Goal: Communication & Community: Participate in discussion

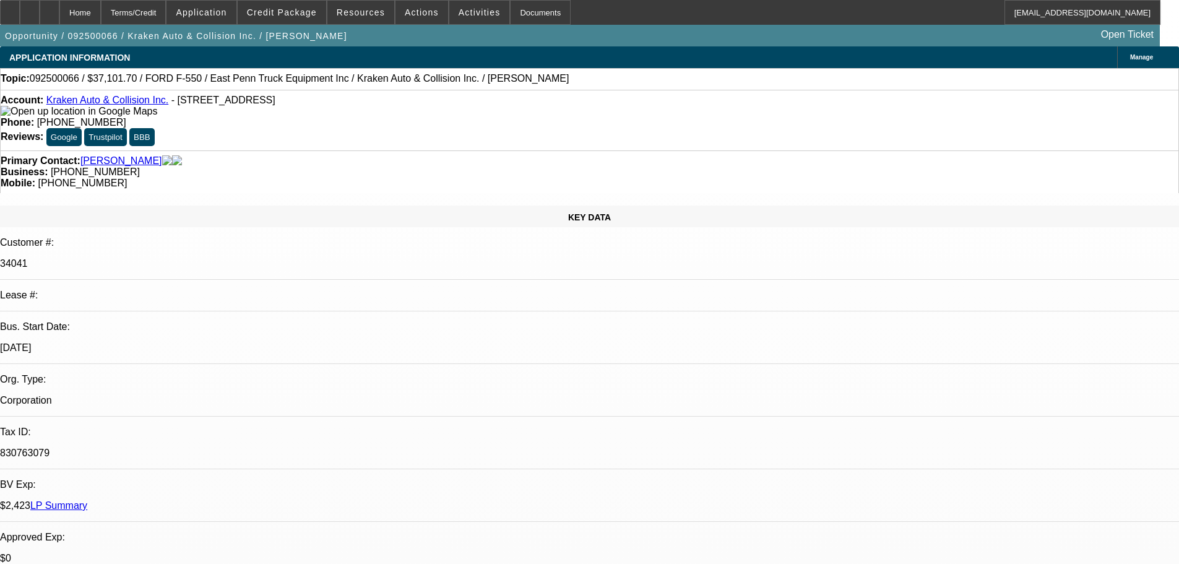
select select "0"
select select "0.1"
select select "4"
select select "0"
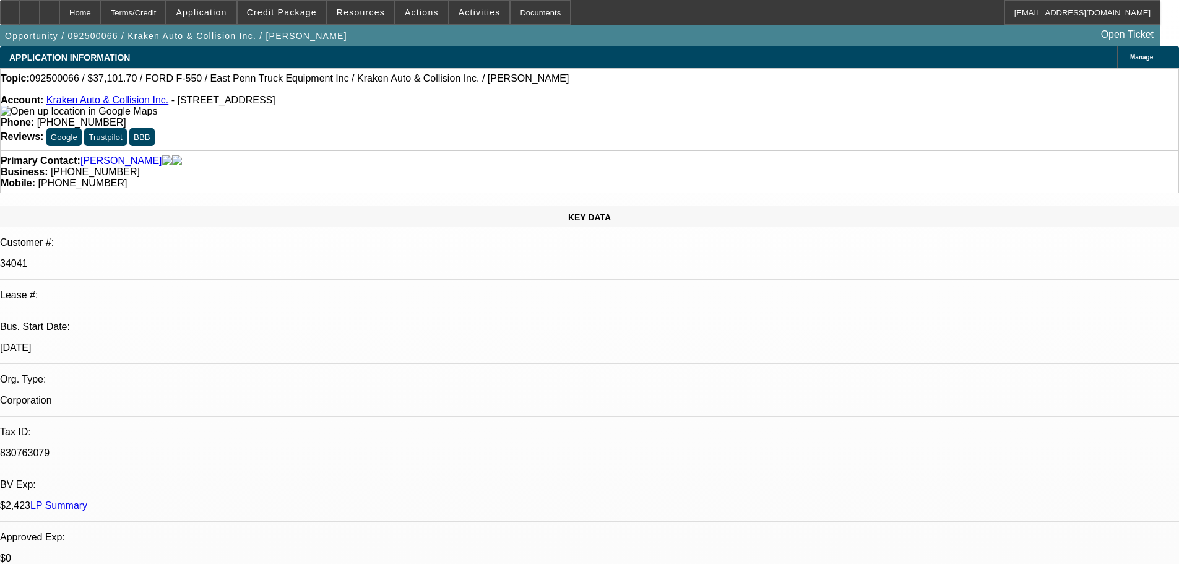
select select "0"
select select "0.1"
select select "4"
select select "0"
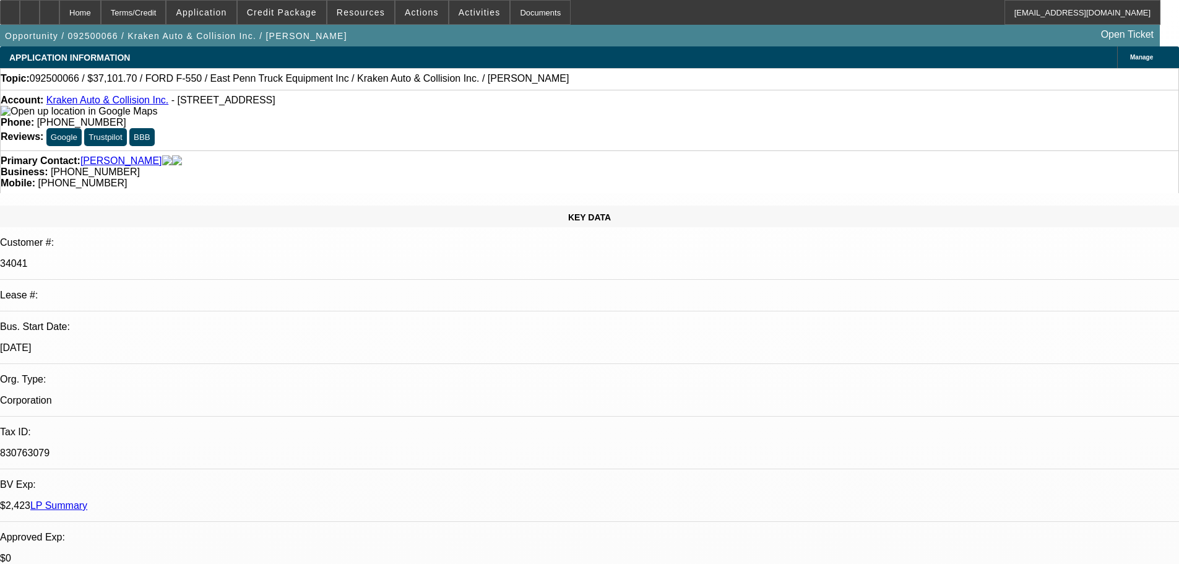
select select "0.1"
select select "4"
select select "0"
select select "0.1"
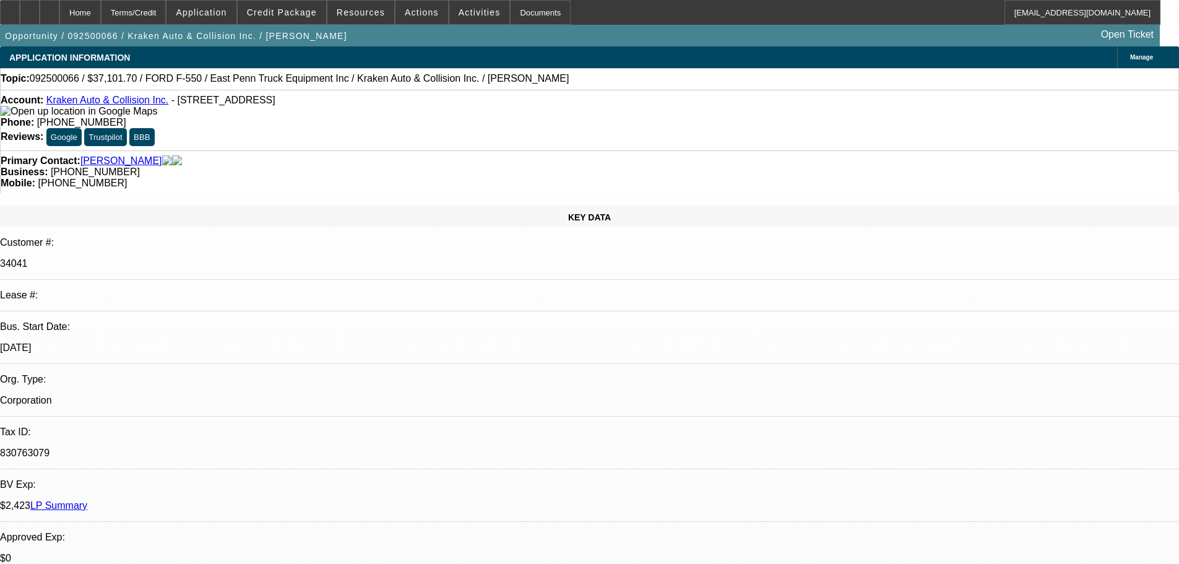
select select "4"
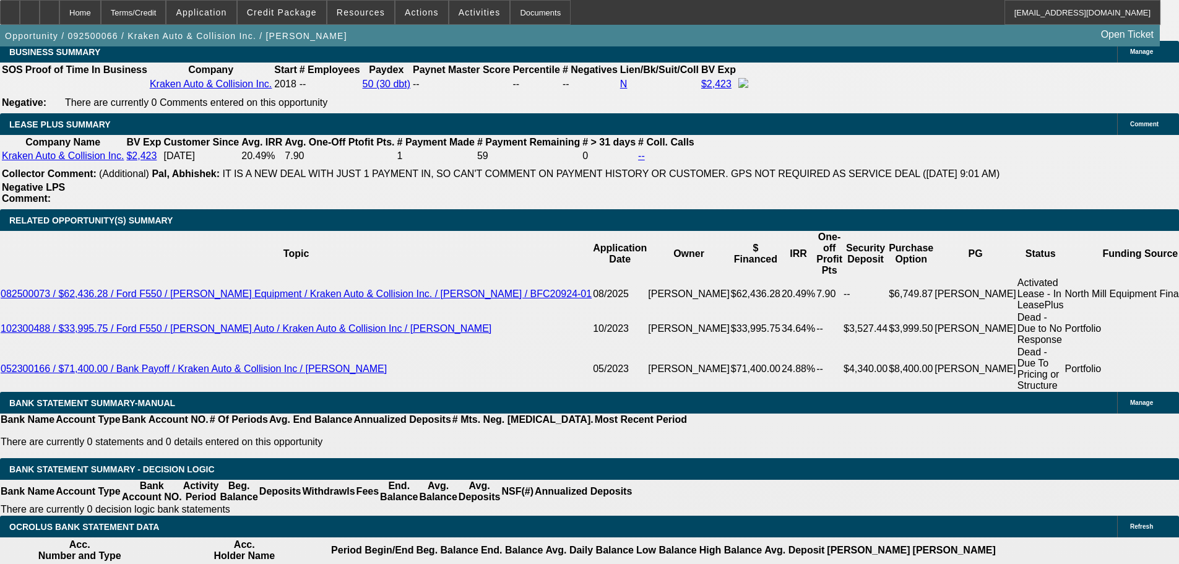
scroll to position [1994, 0]
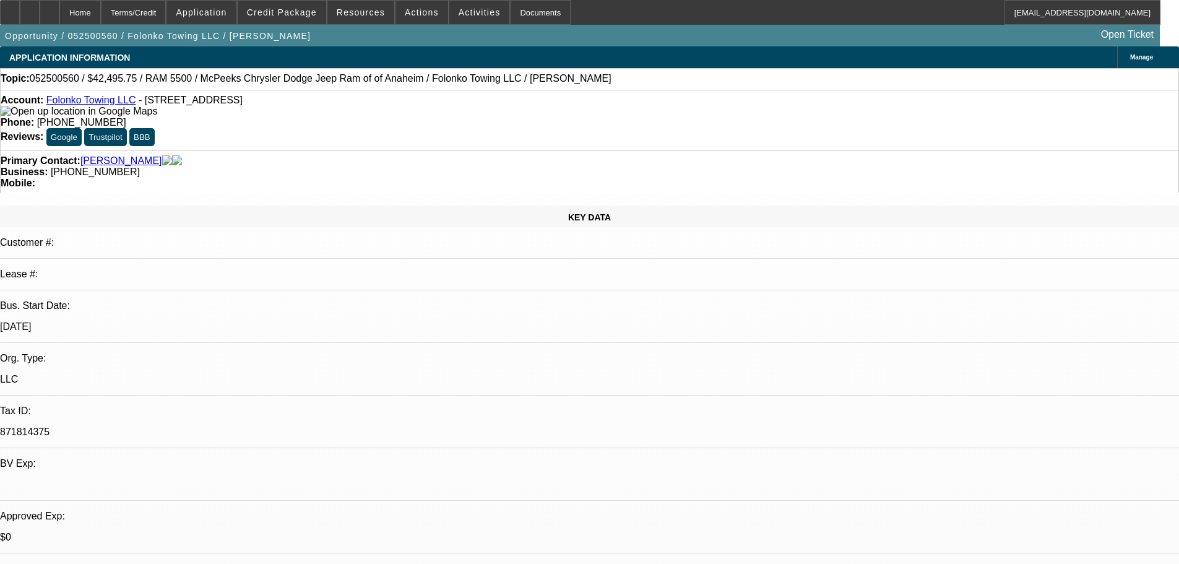
select select "0.15"
select select "0"
select select "2"
select select "0.1"
select select "4"
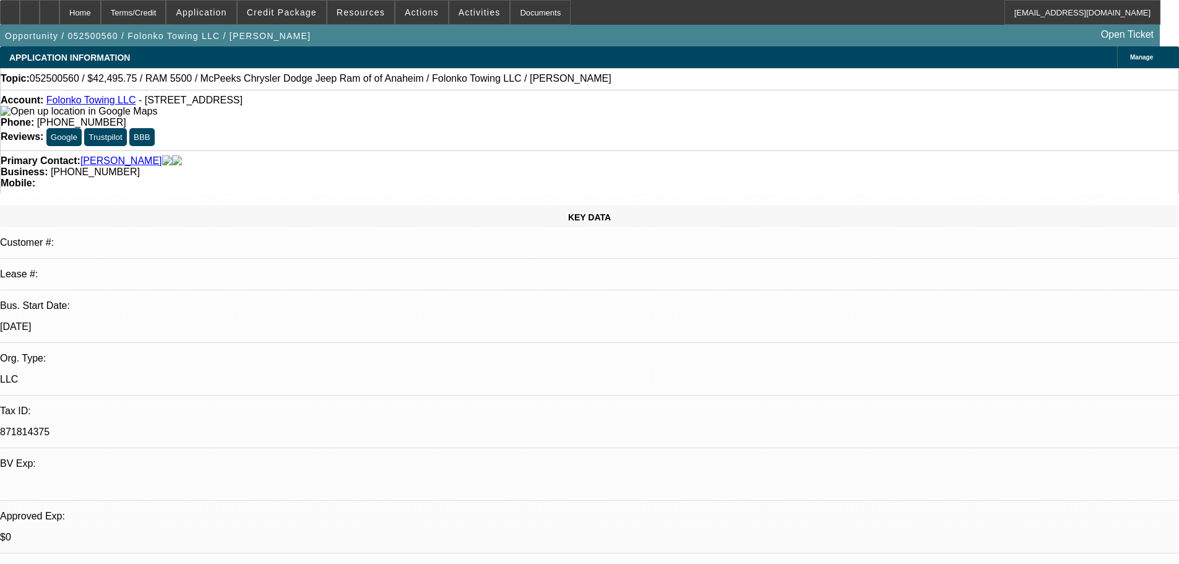
scroll to position [1733, 0]
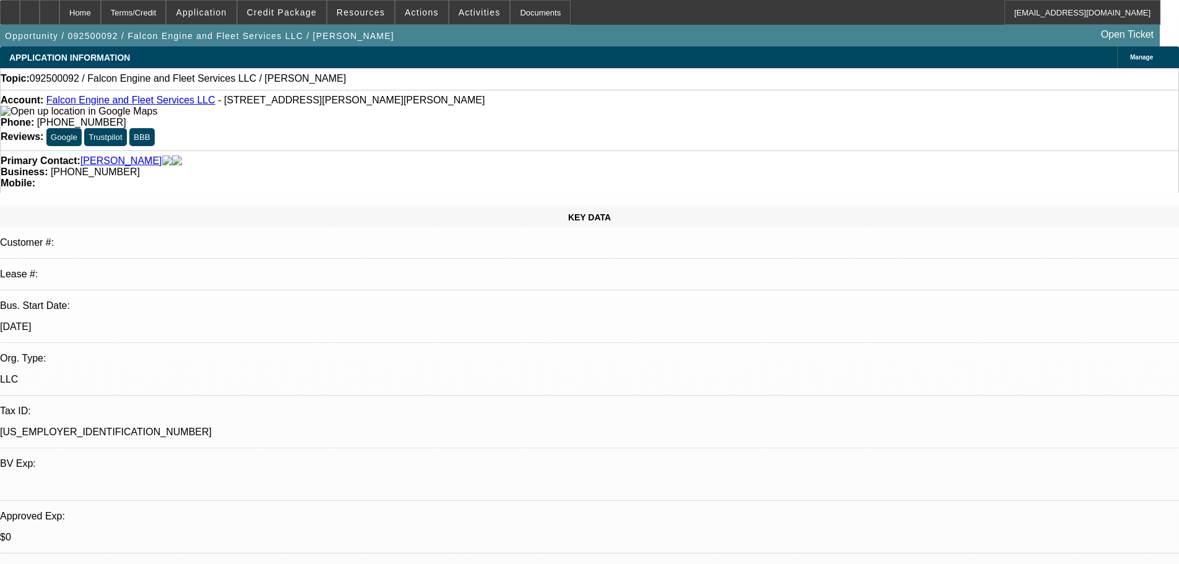
select select "0"
select select "2"
select select "0.1"
select select "4"
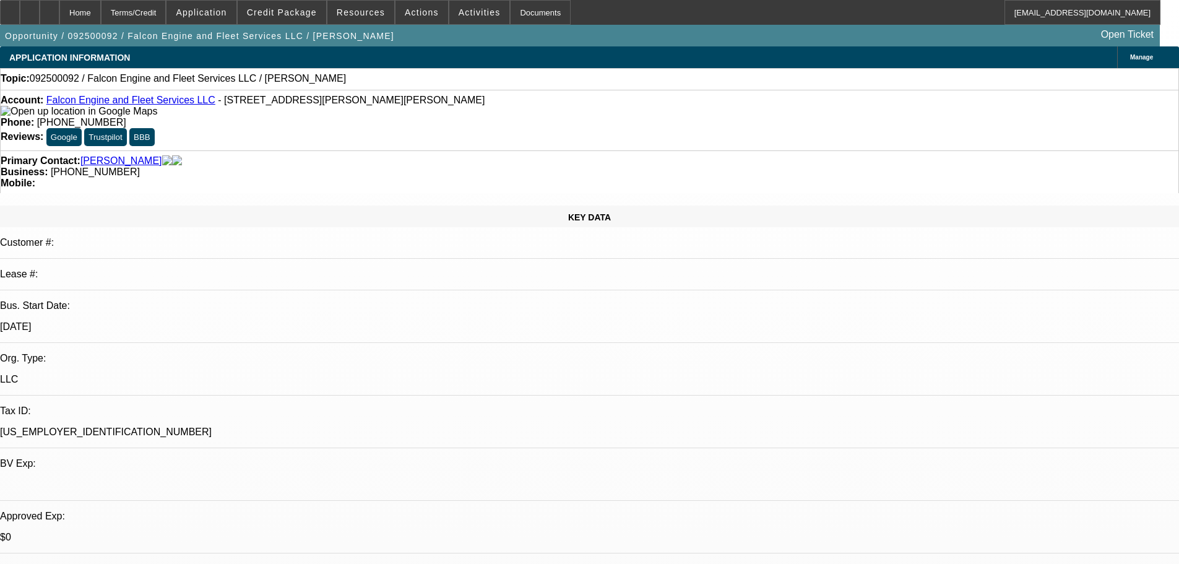
drag, startPoint x: 74, startPoint y: 9, endPoint x: 403, endPoint y: 70, distance: 334.2
click at [403, 70] on div "Topic: 092500092 / Falcon Engine and Fleet Services LLC / Hildalgo, Joseph" at bounding box center [589, 79] width 1179 height 22
click at [59, 7] on div at bounding box center [50, 12] width 20 height 25
select select "0"
select select "2"
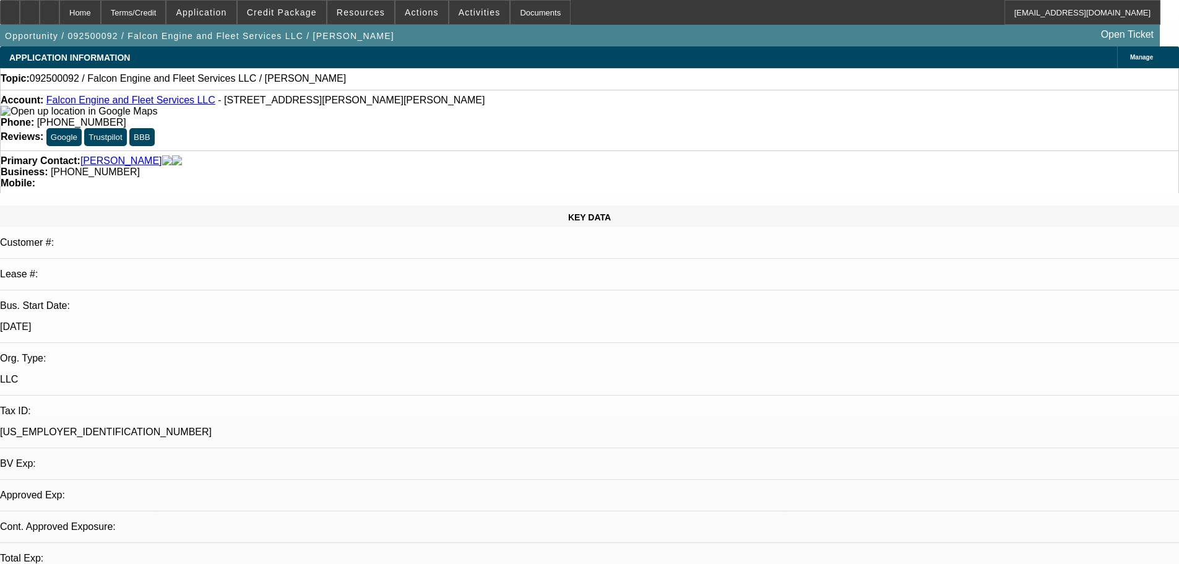
select select "2"
select select "0.1"
select select "4"
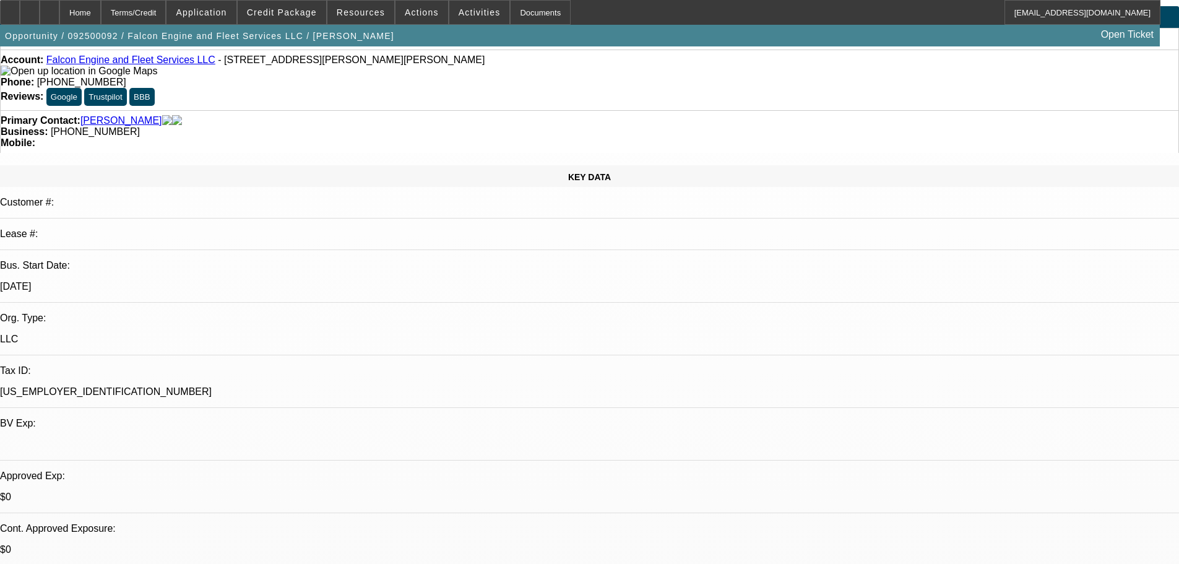
scroll to position [62, 0]
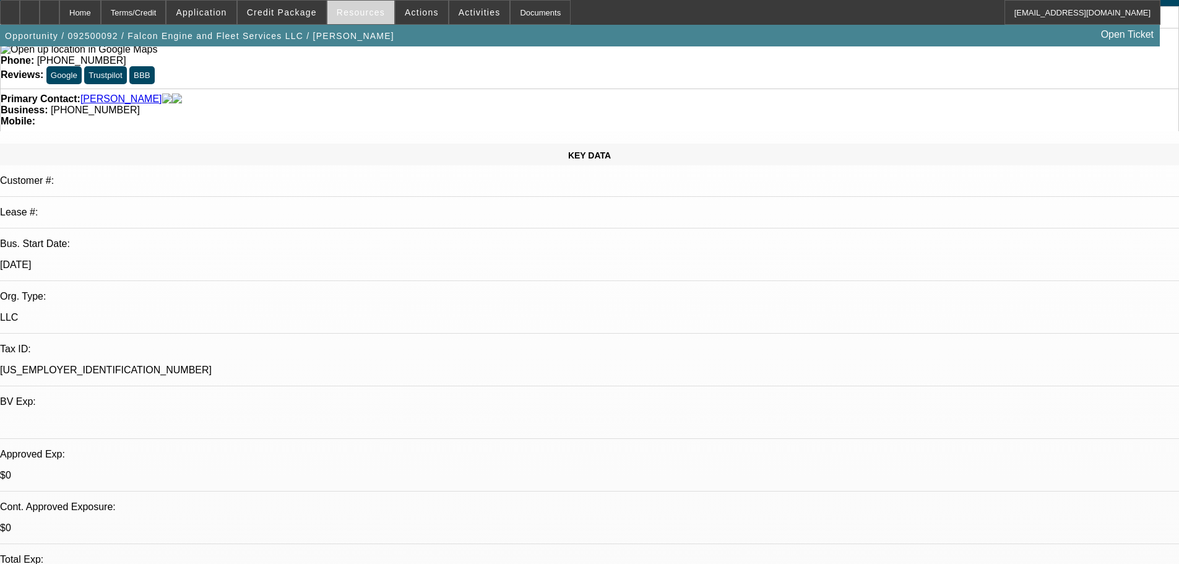
click at [368, 17] on span at bounding box center [360, 13] width 67 height 30
click at [305, 15] on div at bounding box center [589, 282] width 1179 height 564
click at [305, 15] on span "Credit Package" at bounding box center [282, 12] width 70 height 10
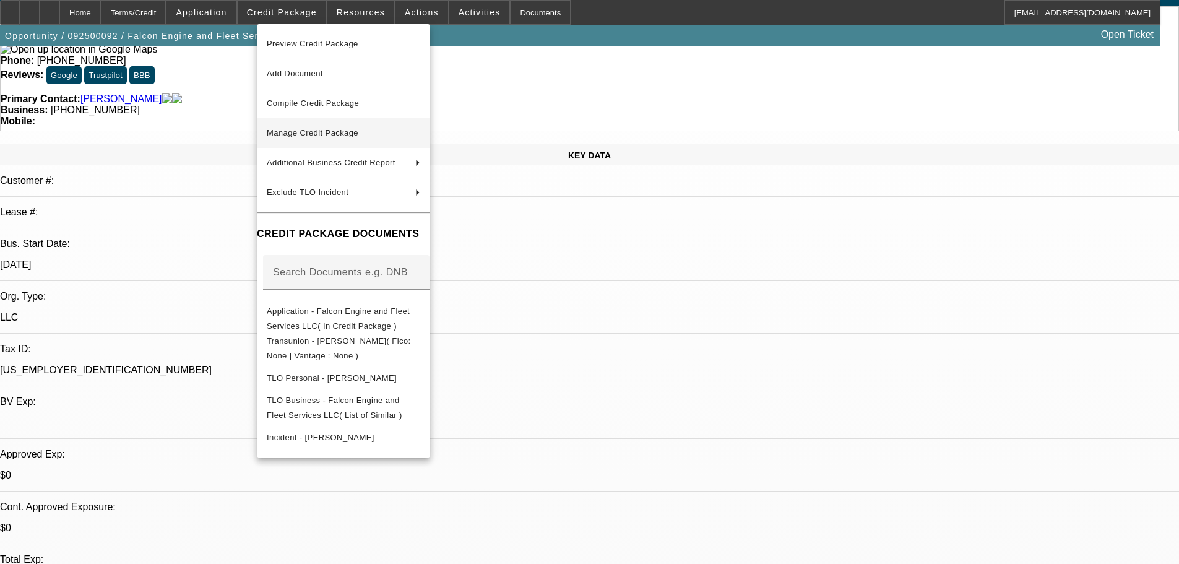
click at [331, 131] on span "Manage Credit Package" at bounding box center [313, 132] width 92 height 9
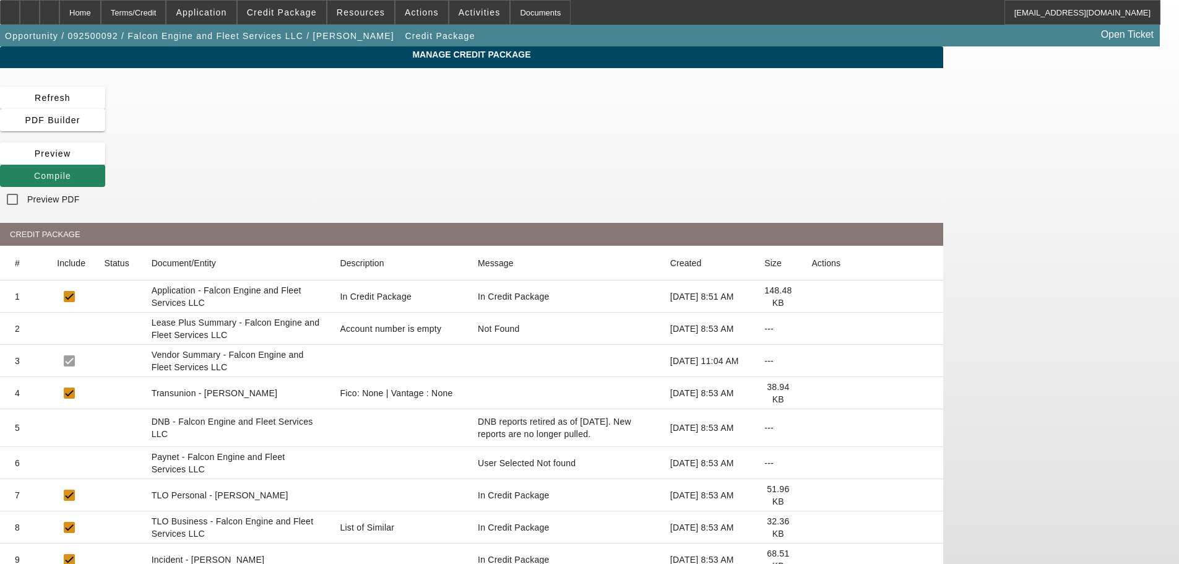
click at [811, 393] on icon at bounding box center [811, 393] width 0 height 0
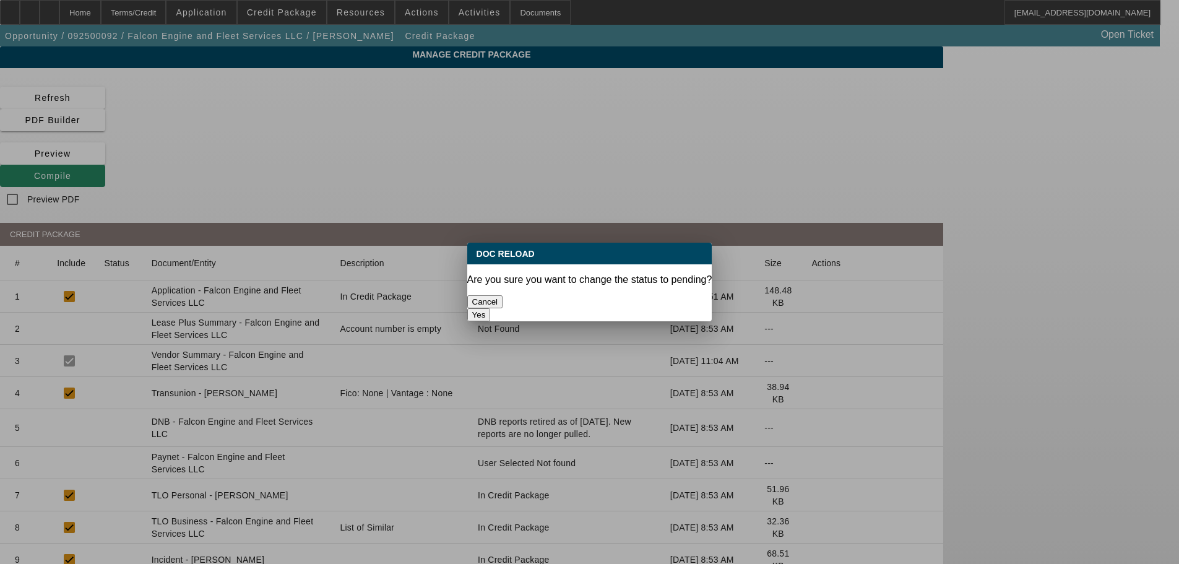
click at [605, 314] on div "Yes" at bounding box center [589, 314] width 245 height 13
click at [491, 308] on button "Yes" at bounding box center [479, 314] width 24 height 13
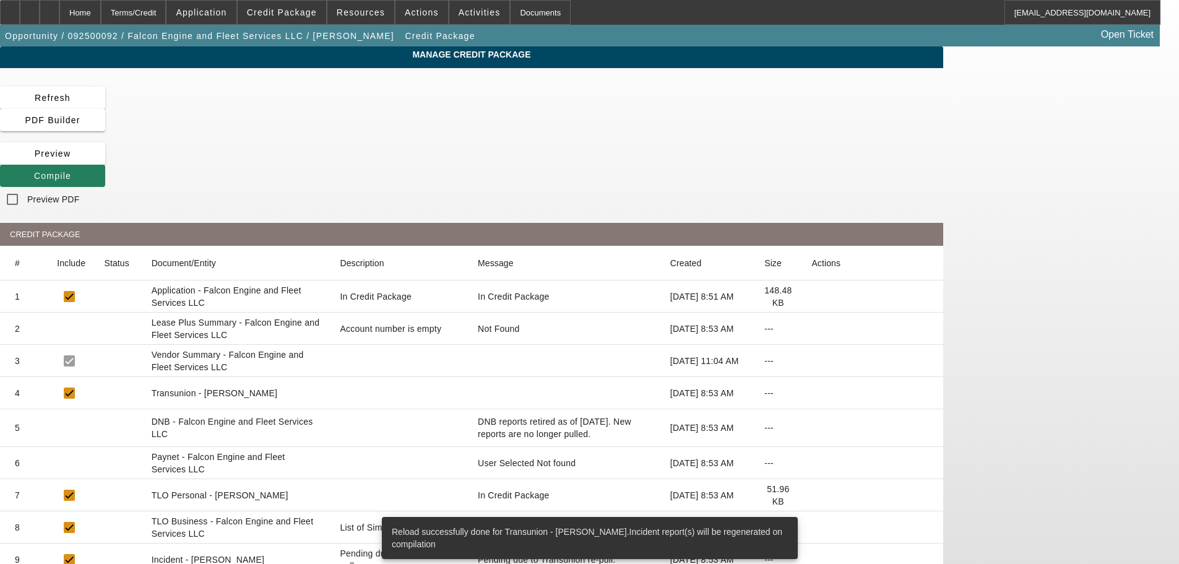
click at [105, 161] on span at bounding box center [52, 176] width 105 height 30
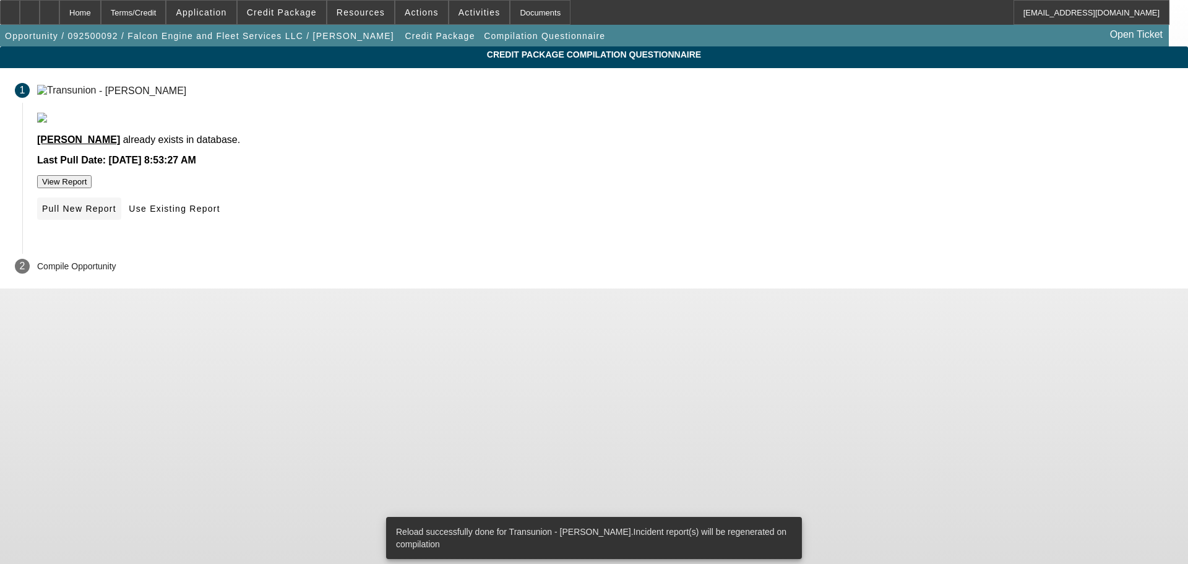
click at [116, 214] on span "Pull New Report" at bounding box center [79, 209] width 74 height 10
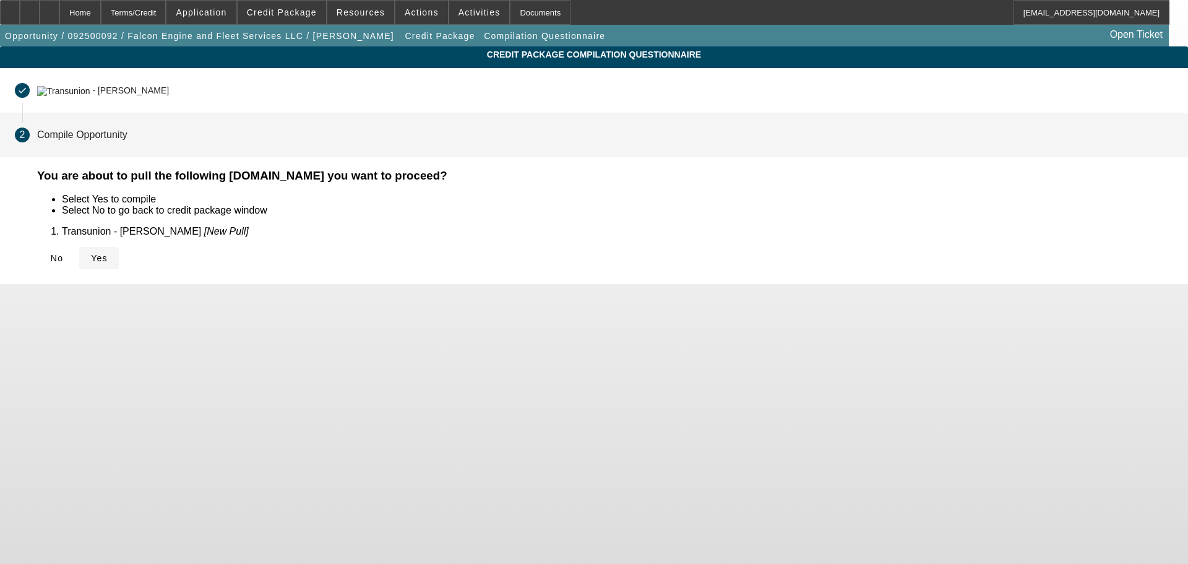
click at [119, 254] on span at bounding box center [99, 258] width 40 height 30
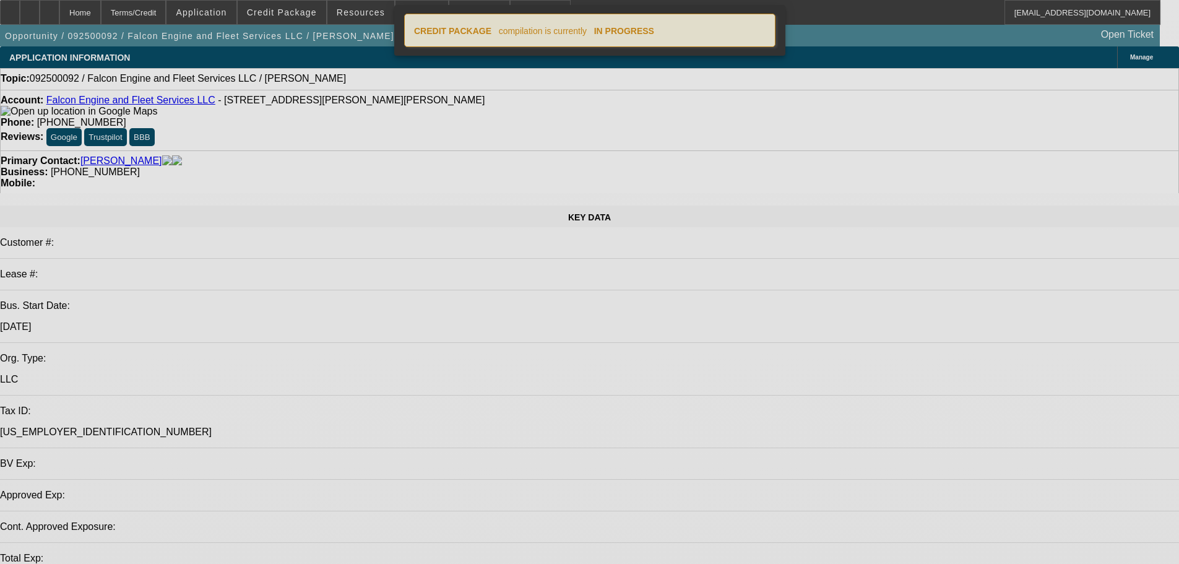
select select "0"
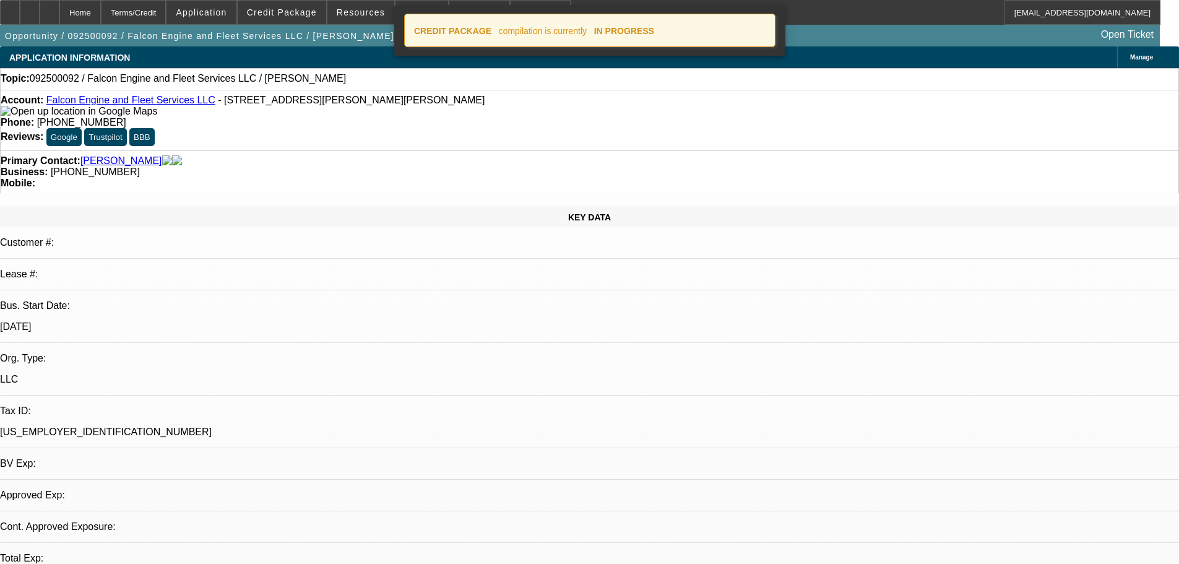
select select "2"
select select "0.1"
select select "4"
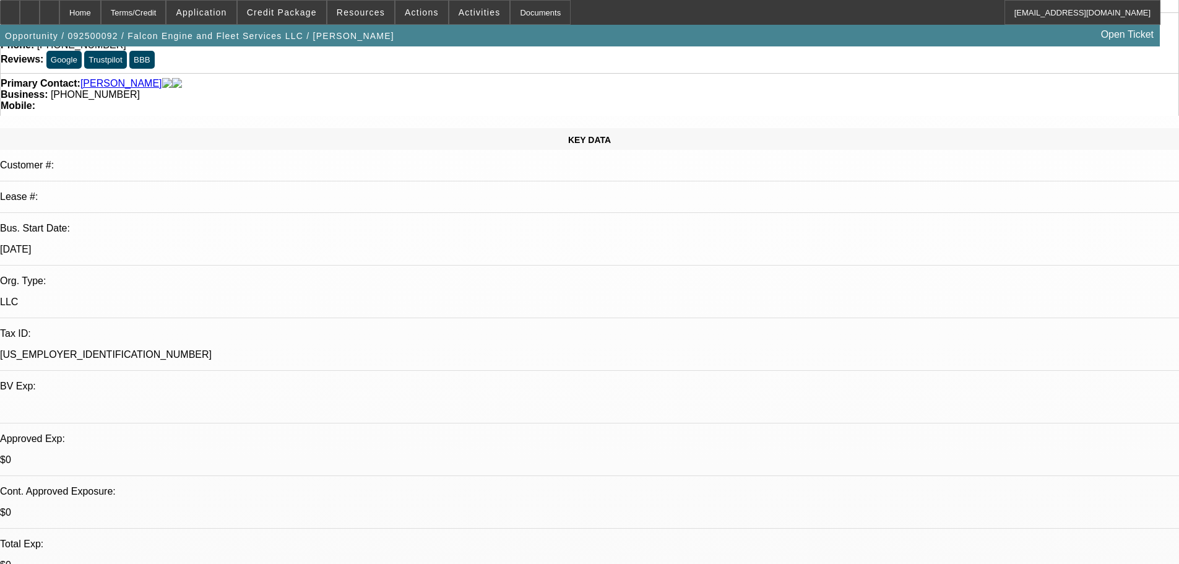
scroll to position [186, 0]
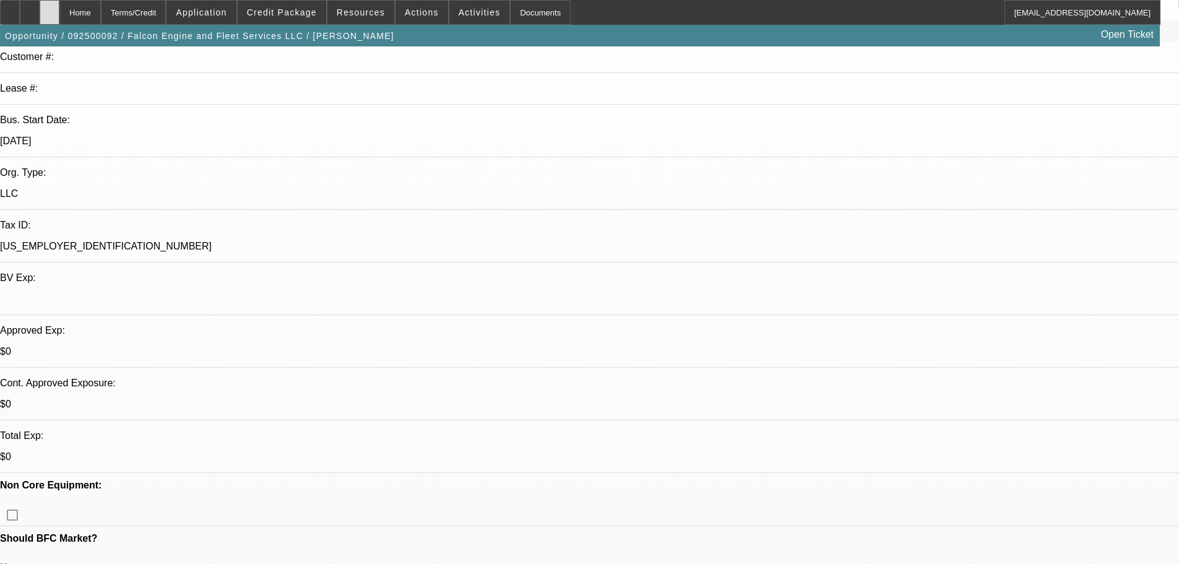
click at [50, 8] on icon at bounding box center [50, 8] width 0 height 0
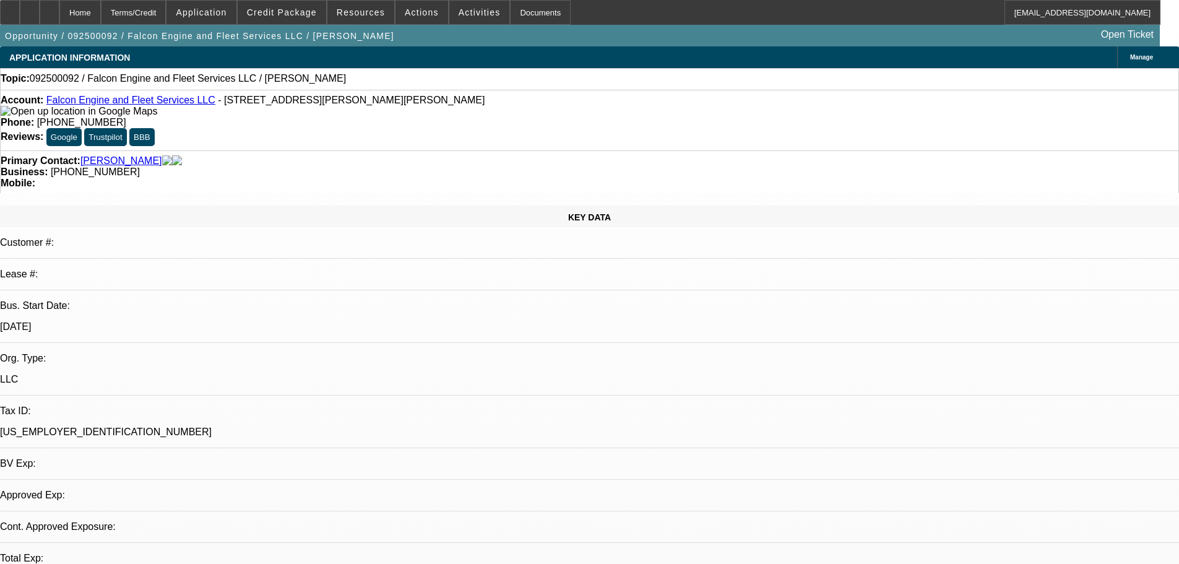
select select "0"
select select "2"
select select "0.1"
select select "1"
select select "2"
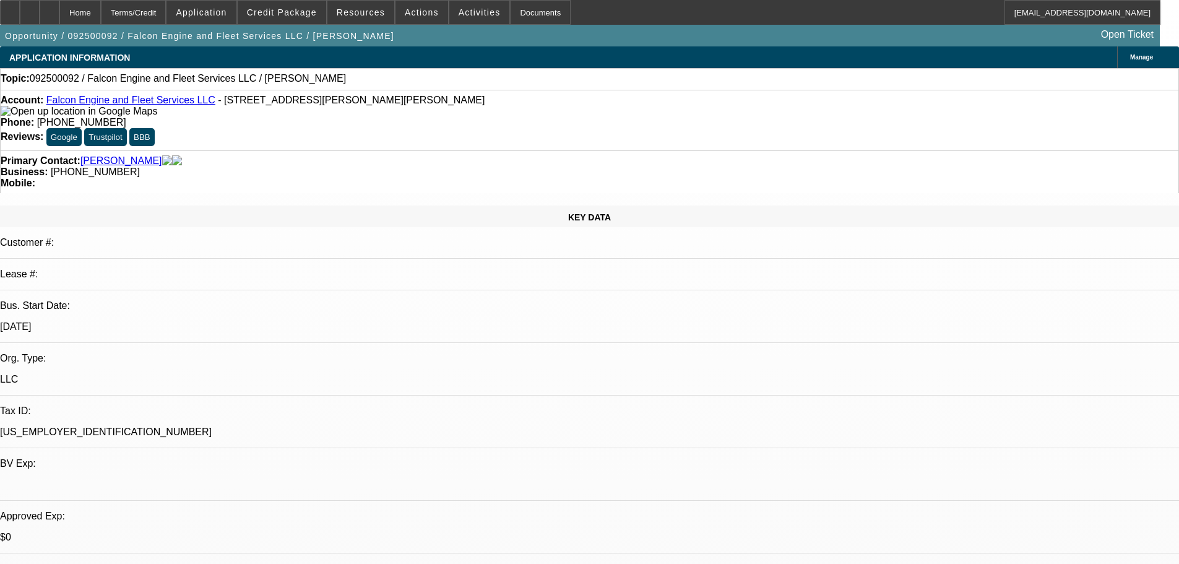
select select "4"
click at [93, 105] on link "Falcon Engine and Fleet Services LLC" at bounding box center [130, 100] width 169 height 11
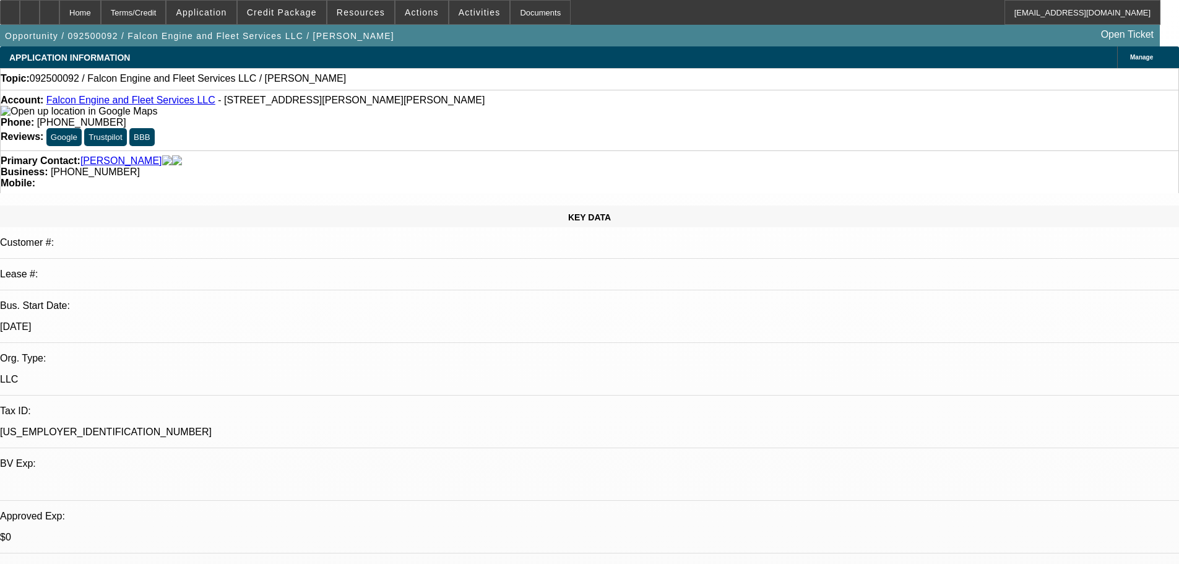
type textarea "Driving back from KS, will unfreeze tomorrow."
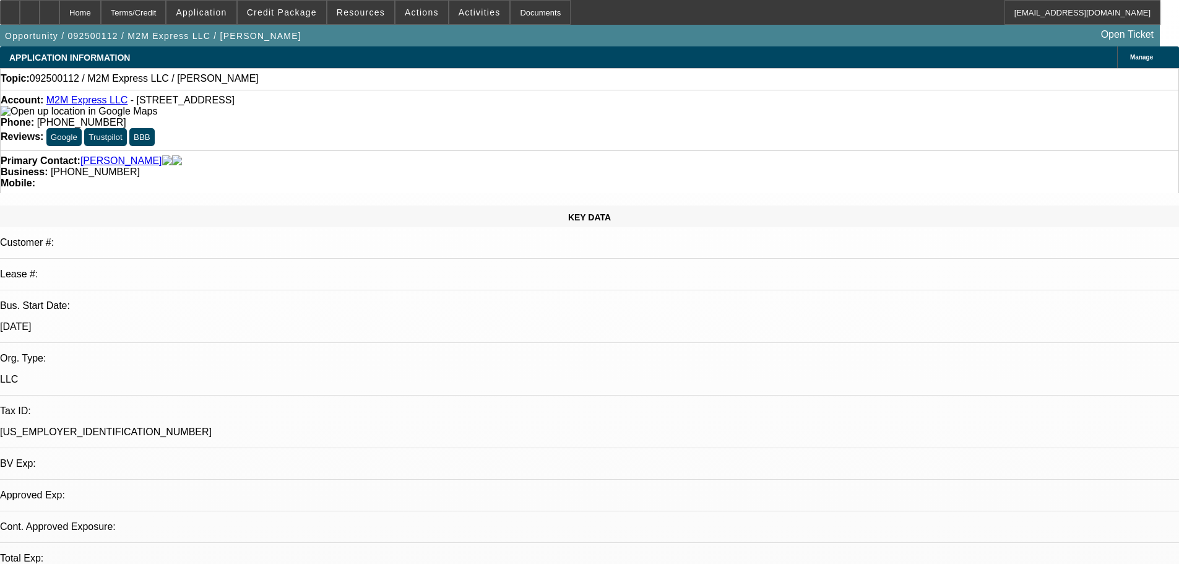
select select "0"
select select "2"
select select "0.1"
select select "4"
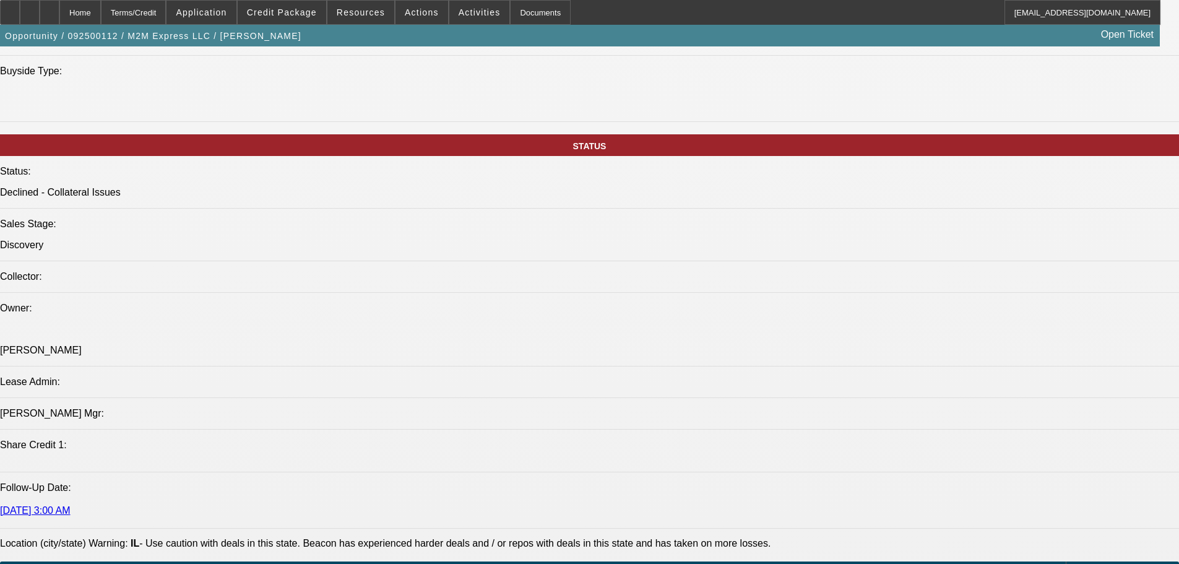
scroll to position [1486, 0]
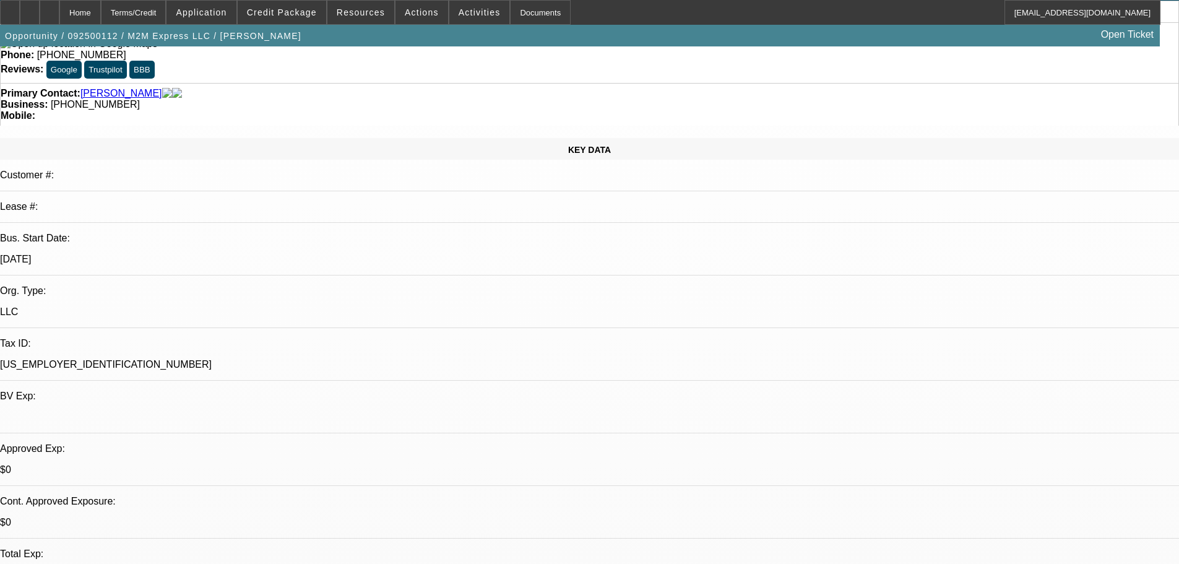
scroll to position [0, 0]
